Goal: Information Seeking & Learning: Learn about a topic

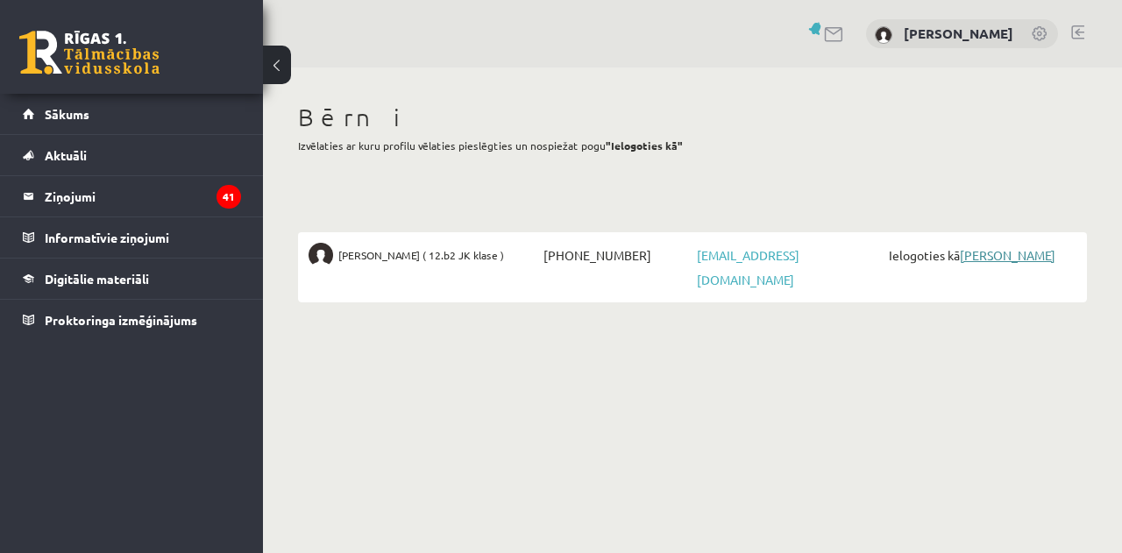
click at [1033, 252] on link "[PERSON_NAME]" at bounding box center [1008, 255] width 96 height 16
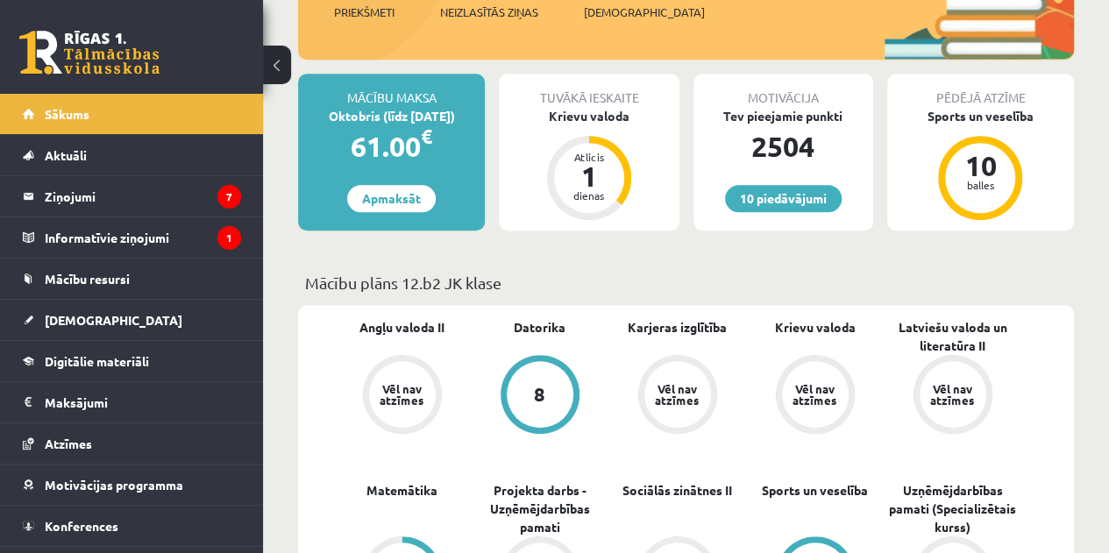
scroll to position [438, 0]
click at [146, 236] on legend "Informatīvie ziņojumi 1" at bounding box center [143, 237] width 196 height 40
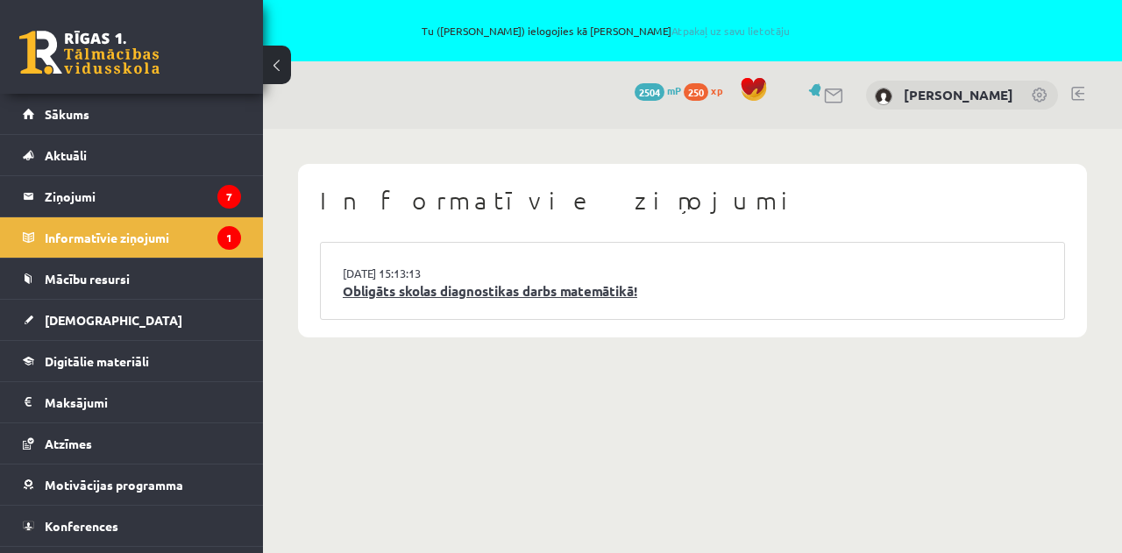
click at [361, 293] on link "Obligāts skolas diagnostikas darbs matemātikā!" at bounding box center [693, 291] width 700 height 20
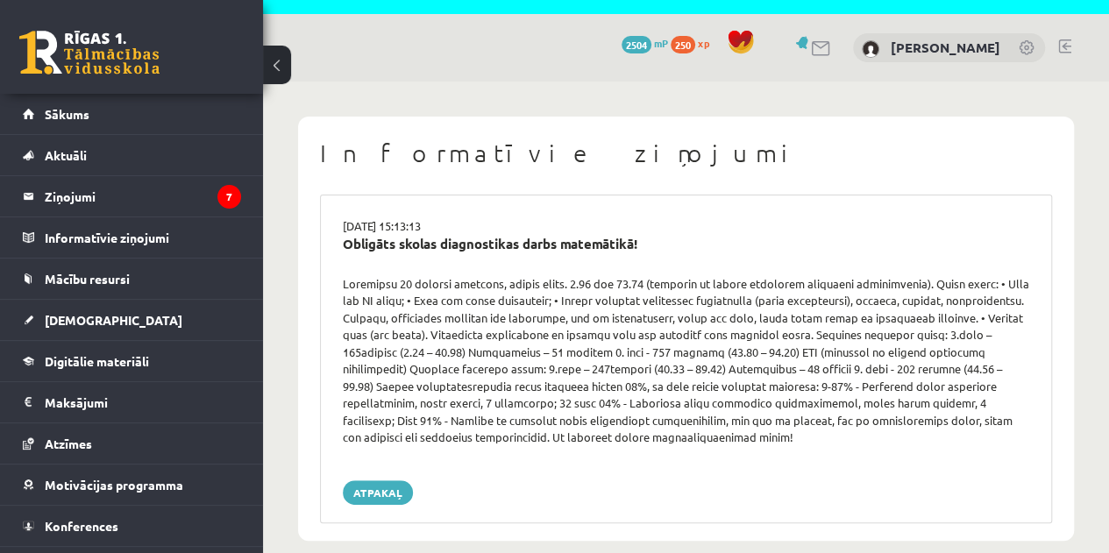
scroll to position [68, 0]
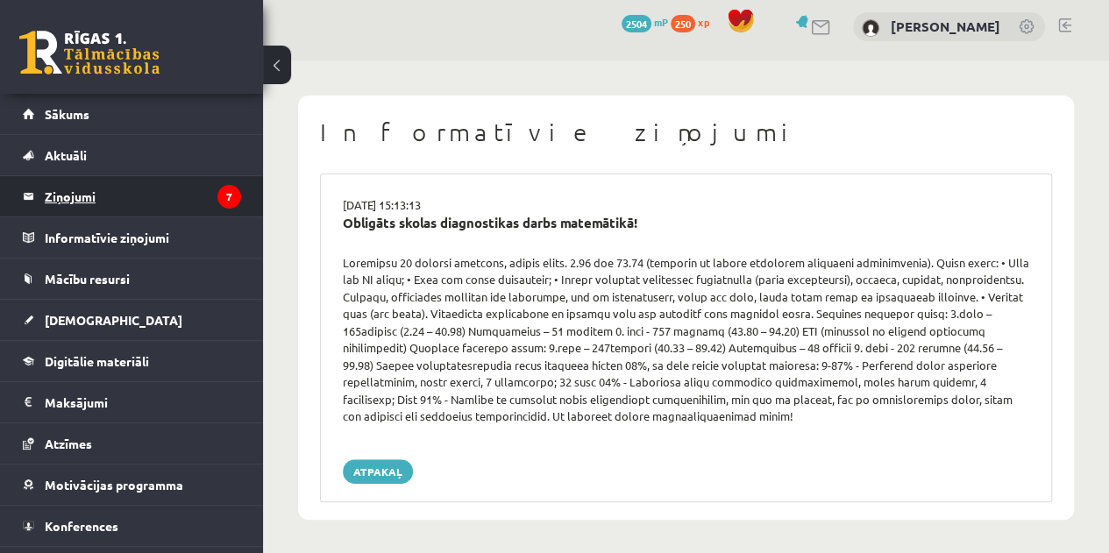
click at [71, 189] on legend "Ziņojumi 7" at bounding box center [143, 196] width 196 height 40
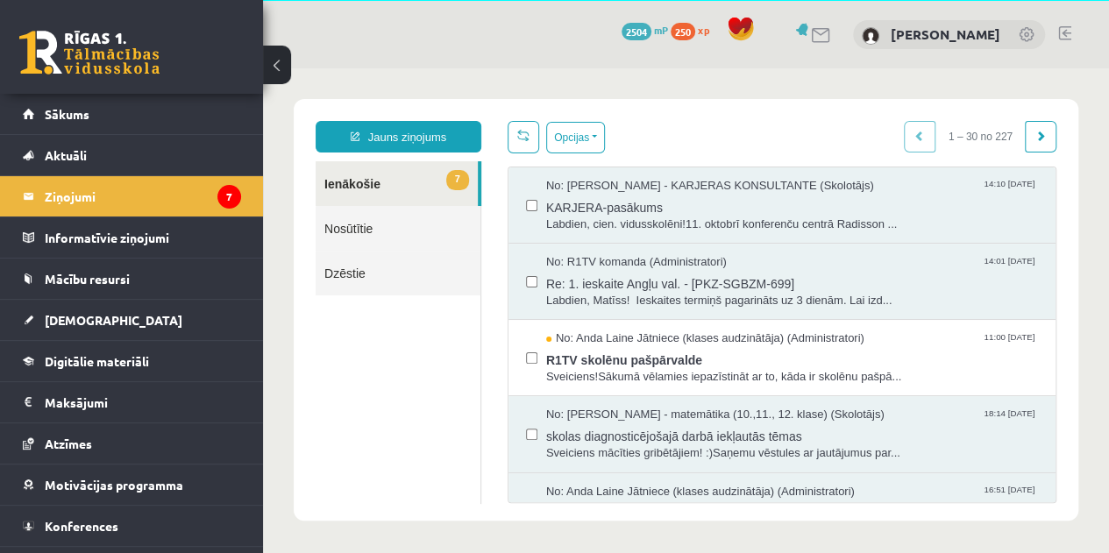
click at [1066, 32] on link at bounding box center [1064, 33] width 13 height 14
